Goal: Transaction & Acquisition: Purchase product/service

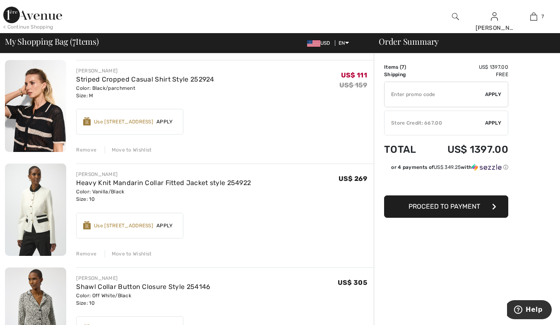
scroll to position [414, 0]
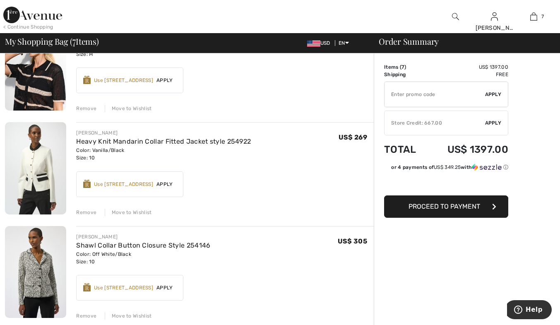
click at [86, 211] on div "Remove" at bounding box center [86, 212] width 20 height 7
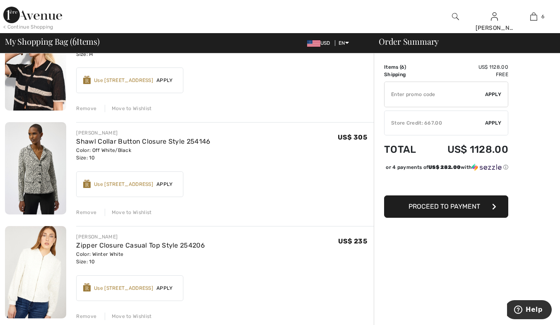
click at [83, 212] on div "Remove" at bounding box center [86, 212] width 20 height 7
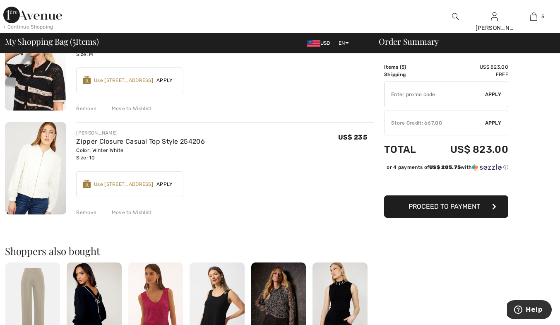
click at [89, 211] on div "Remove" at bounding box center [86, 212] width 20 height 7
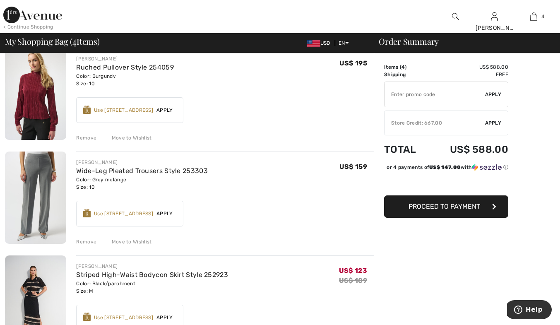
scroll to position [41, 0]
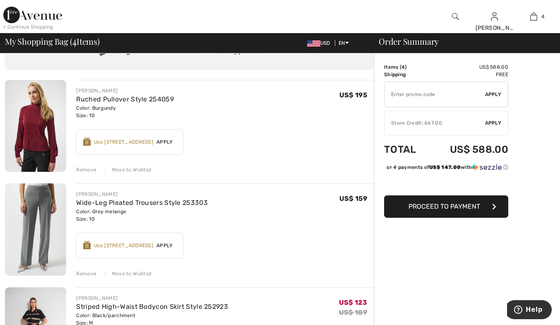
click at [491, 122] on span "Apply" at bounding box center [493, 122] width 17 height 7
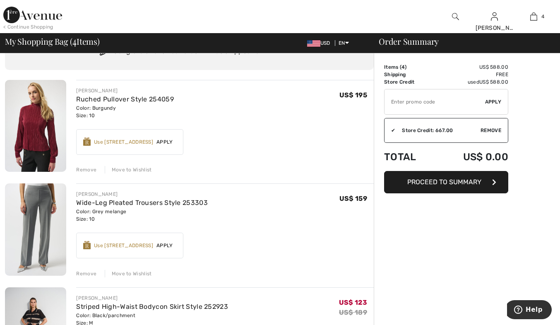
click at [436, 186] on button "Proceed to Summary" at bounding box center [446, 182] width 124 height 22
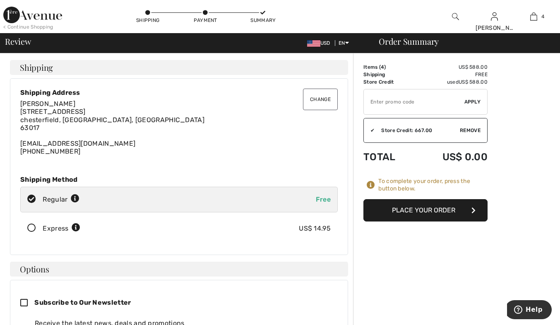
click at [449, 210] on button "Place Your Order" at bounding box center [425, 210] width 124 height 22
